Goal: Information Seeking & Learning: Learn about a topic

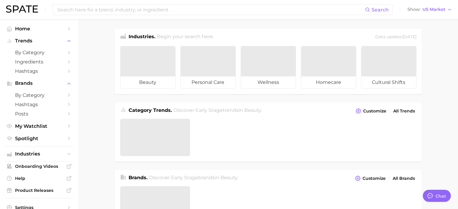
type textarea "x"
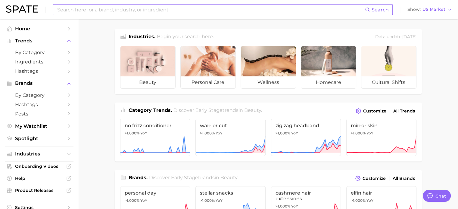
click at [147, 8] on input at bounding box center [211, 10] width 308 height 10
type input "batana oil"
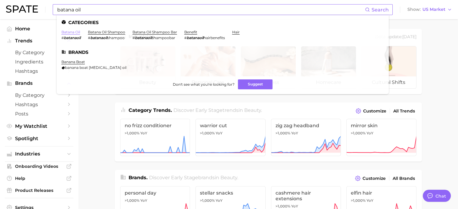
click at [67, 30] on link "batana oil" at bounding box center [70, 32] width 19 height 5
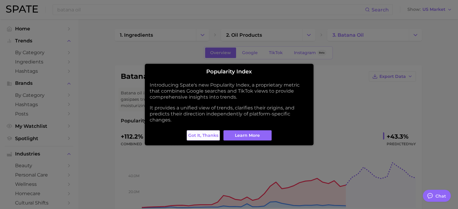
type textarea "x"
click at [202, 135] on span "Got it, thanks" at bounding box center [203, 135] width 30 height 5
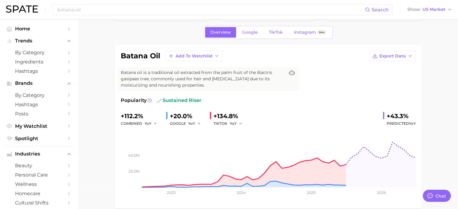
scroll to position [30, 0]
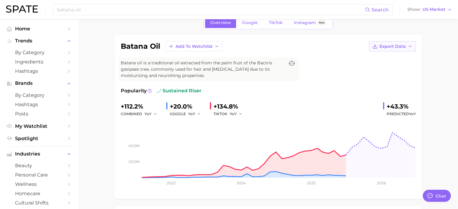
click at [387, 49] on button "Export Data" at bounding box center [392, 46] width 47 height 10
click at [367, 69] on span "Time Series Image" at bounding box center [380, 68] width 40 height 5
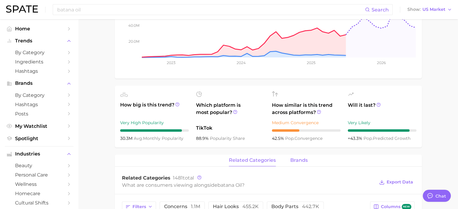
scroll to position [181, 0]
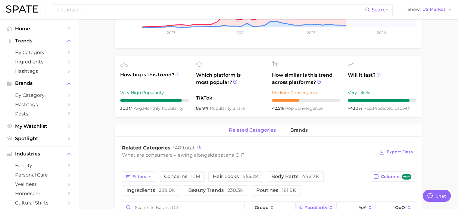
click at [176, 74] on icon at bounding box center [177, 74] width 4 height 4
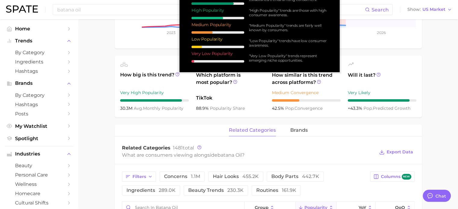
scroll to position [150, 0]
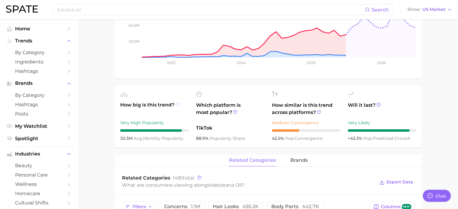
click at [179, 106] on icon at bounding box center [177, 104] width 4 height 4
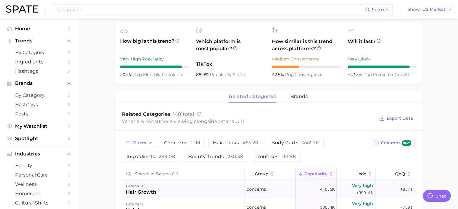
scroll to position [211, 0]
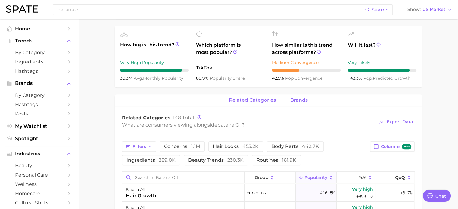
click at [302, 101] on span "brands" at bounding box center [298, 100] width 17 height 5
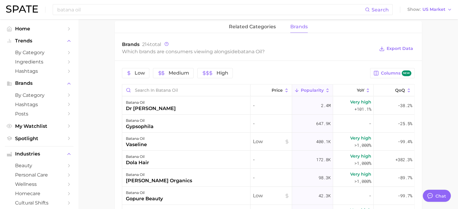
scroll to position [241, 0]
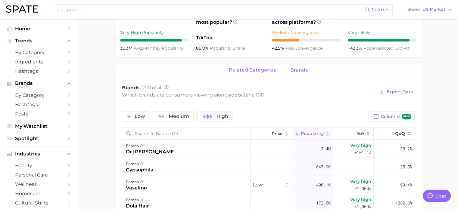
click at [257, 71] on span "related categories" at bounding box center [252, 69] width 47 height 5
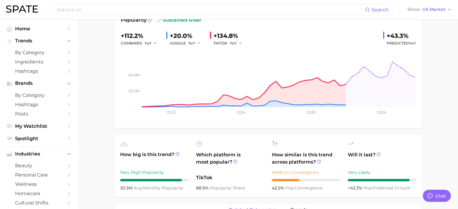
scroll to position [90, 0]
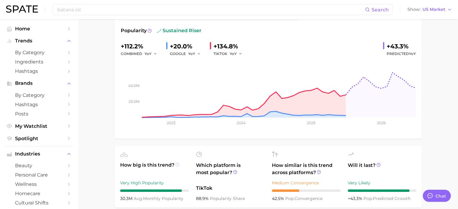
click at [178, 164] on icon at bounding box center [177, 165] width 4 height 4
click at [240, 55] on icon "button" at bounding box center [240, 54] width 4 height 4
click at [240, 54] on icon "button" at bounding box center [240, 54] width 4 height 4
click at [234, 65] on span "YoY" at bounding box center [237, 63] width 8 height 5
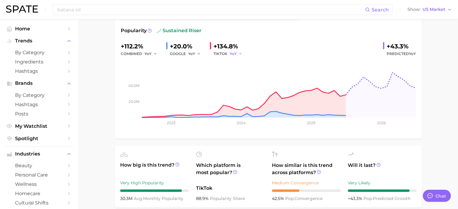
click at [239, 54] on icon "button" at bounding box center [240, 54] width 4 height 4
click at [263, 48] on div "+112.2% combined YoY +20.0% GOOGLE YoY +134.8% TIKTOK YoY YoY QoQ MoM +43.3% Pr…" at bounding box center [268, 50] width 295 height 16
